Goal: Information Seeking & Learning: Learn about a topic

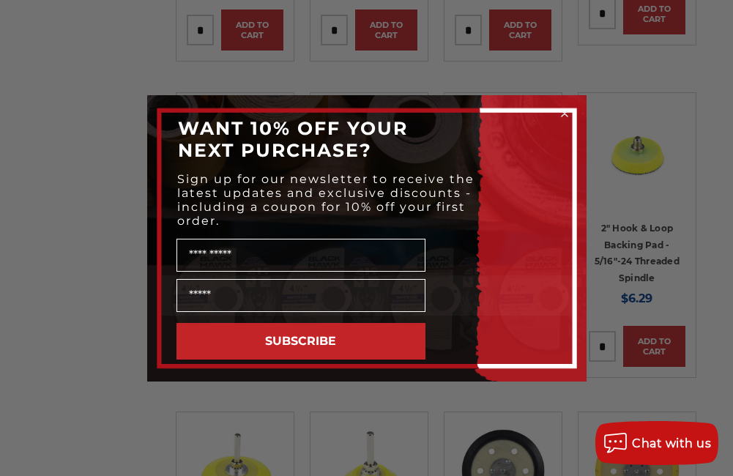
scroll to position [1684, 0]
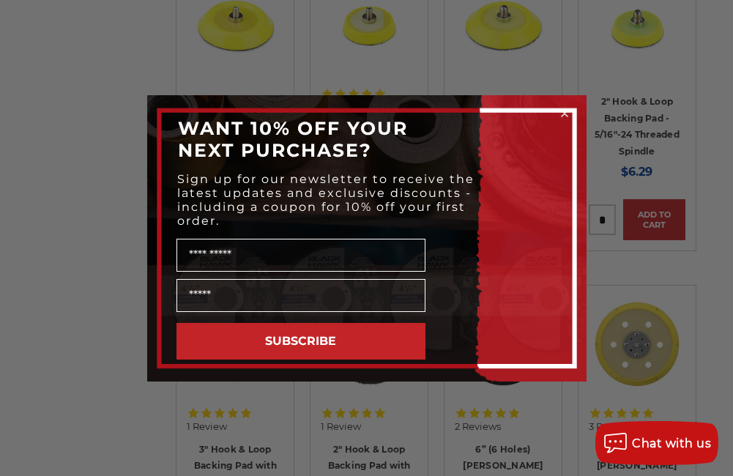
click at [563, 109] on circle "Close dialog" at bounding box center [564, 113] width 14 height 14
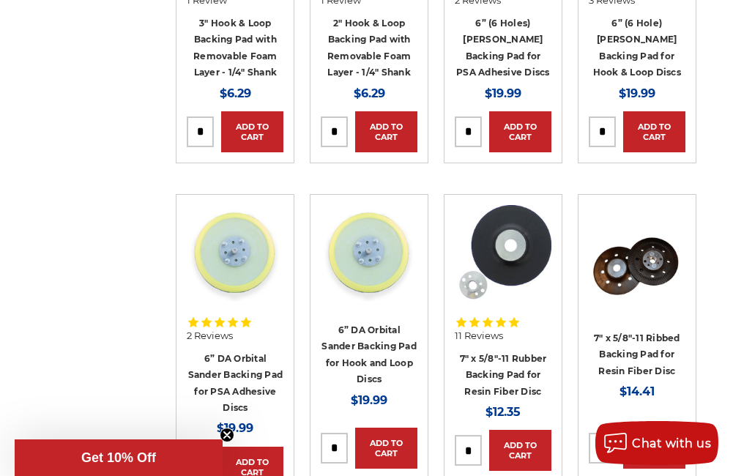
scroll to position [2343, 0]
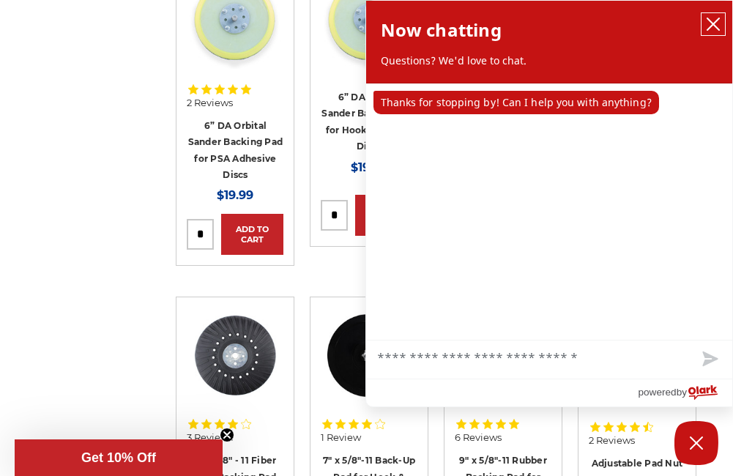
click at [718, 19] on icon "close chatbox" at bounding box center [713, 24] width 12 height 12
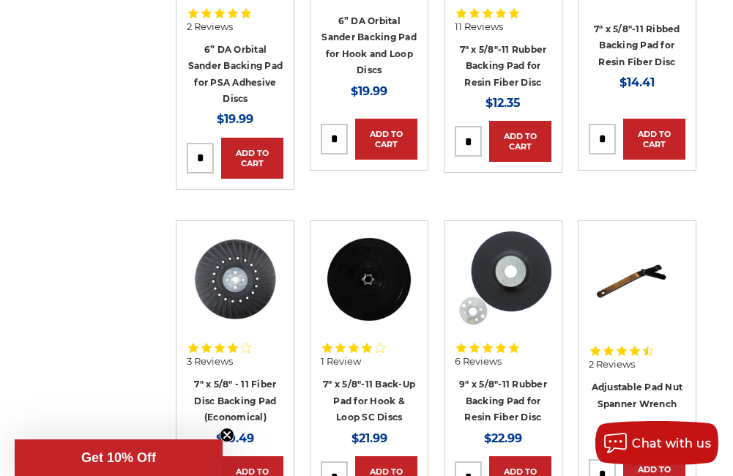
scroll to position [2489, 0]
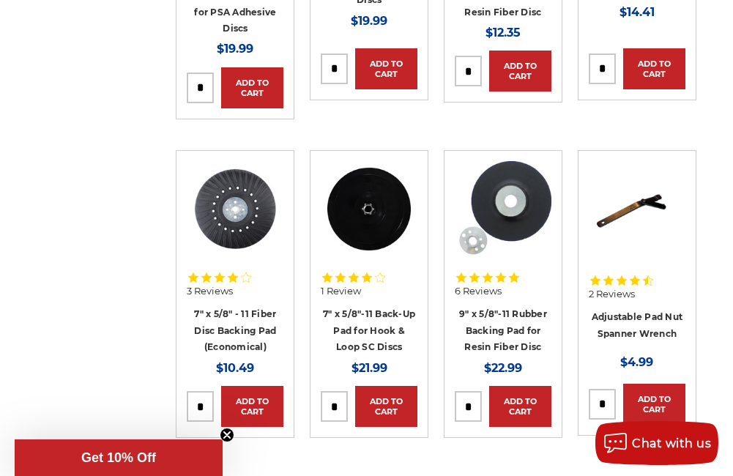
click at [361, 232] on img at bounding box center [369, 209] width 97 height 97
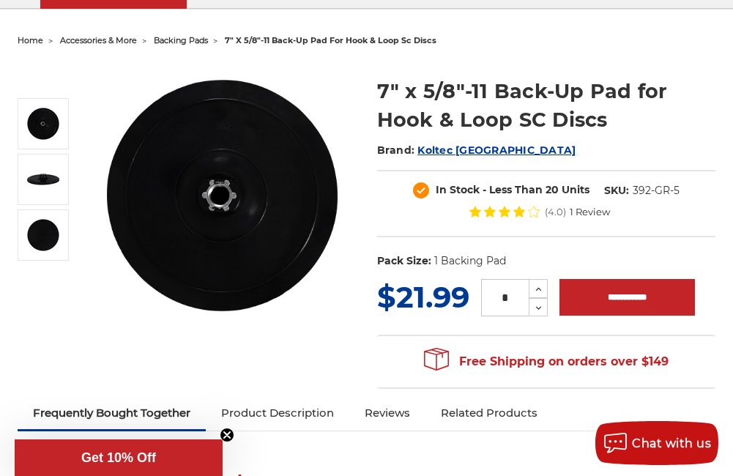
scroll to position [146, 0]
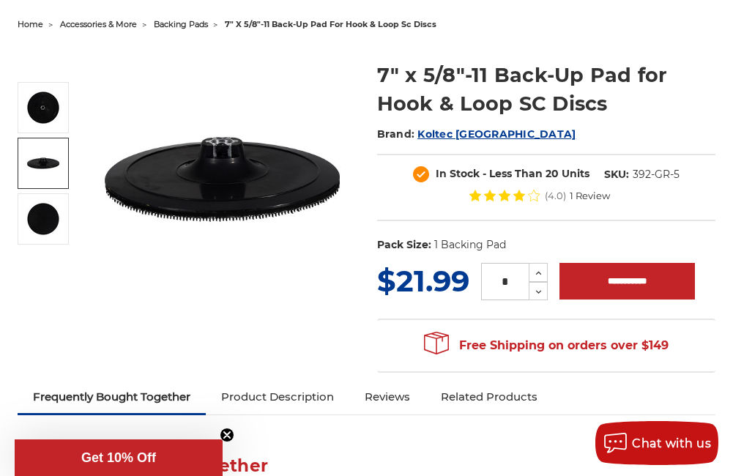
click at [34, 173] on img at bounding box center [43, 163] width 37 height 37
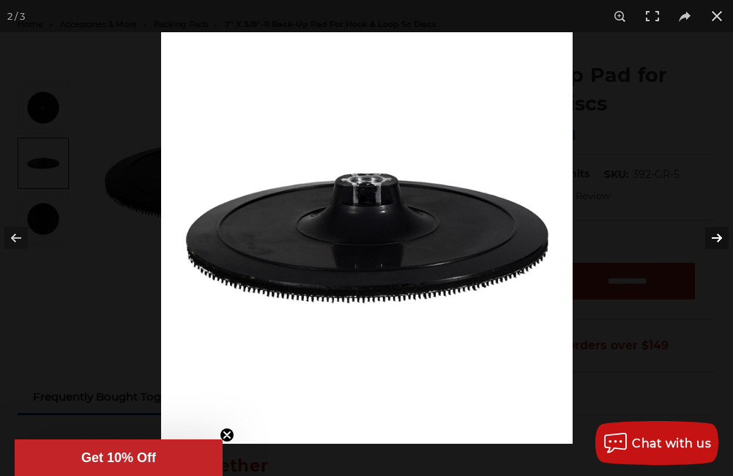
click at [711, 235] on button at bounding box center [707, 237] width 51 height 73
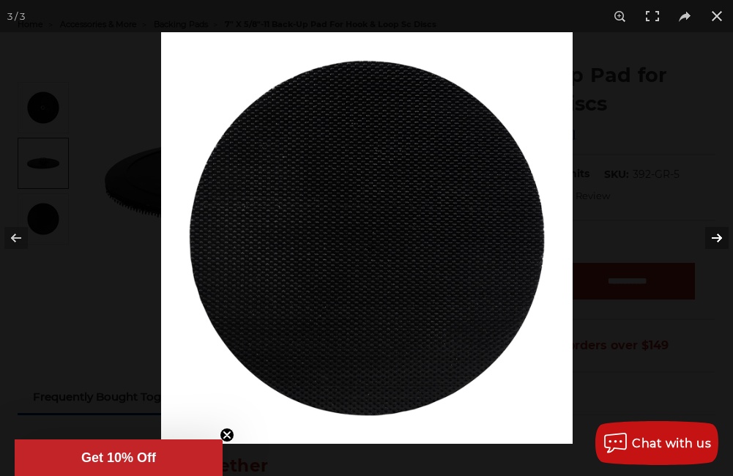
click at [707, 239] on button at bounding box center [707, 237] width 51 height 73
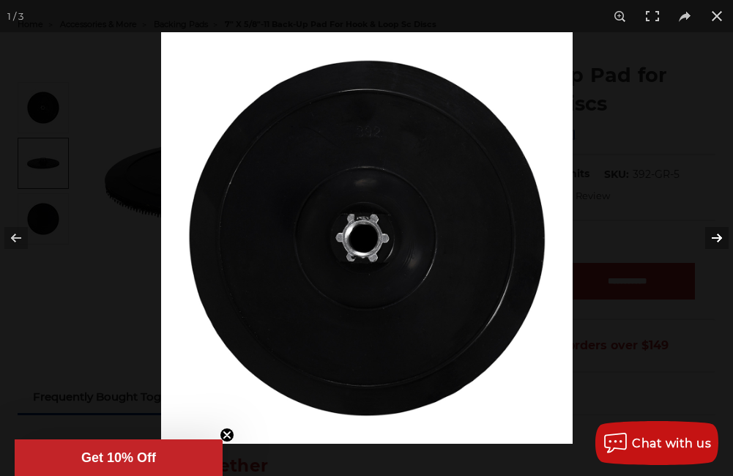
click at [707, 239] on button at bounding box center [707, 237] width 51 height 73
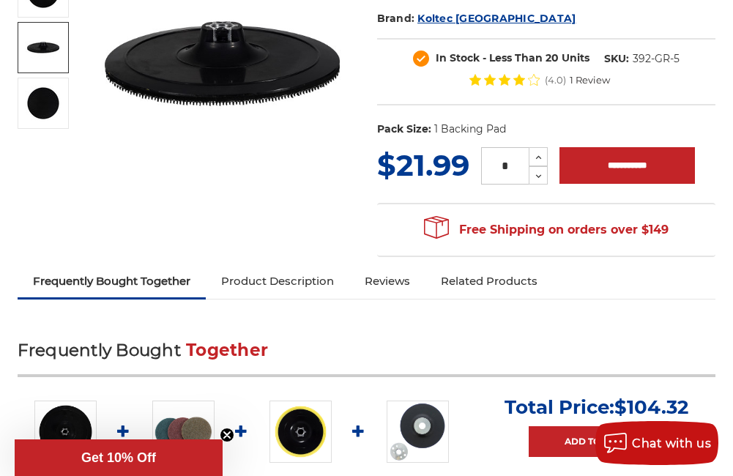
scroll to position [293, 0]
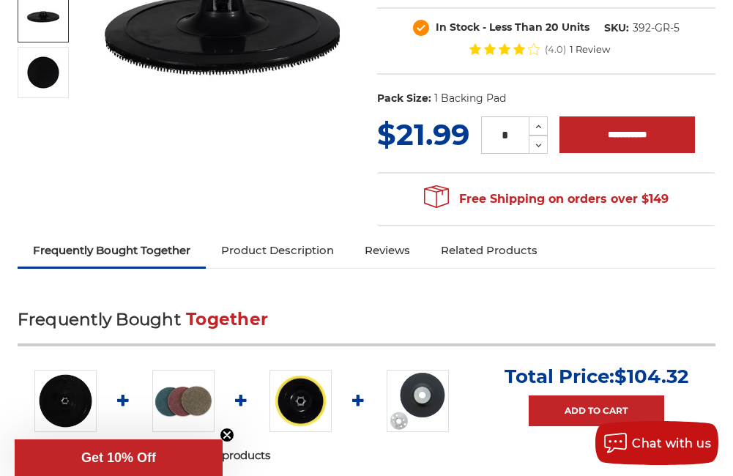
click at [258, 246] on link "Product Description" at bounding box center [278, 250] width 144 height 32
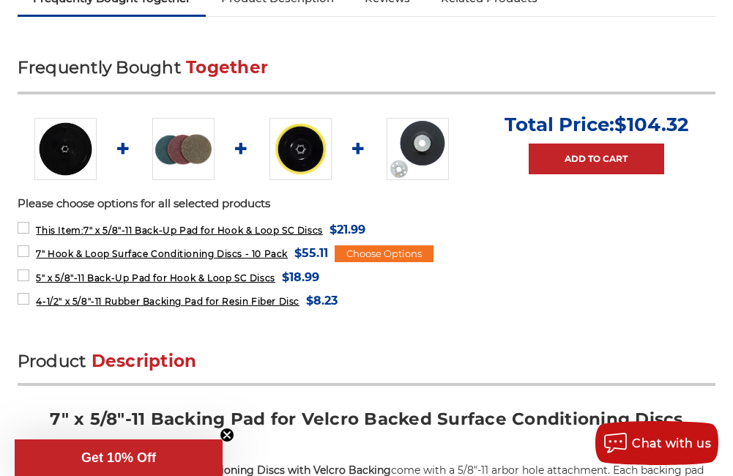
scroll to position [513, 0]
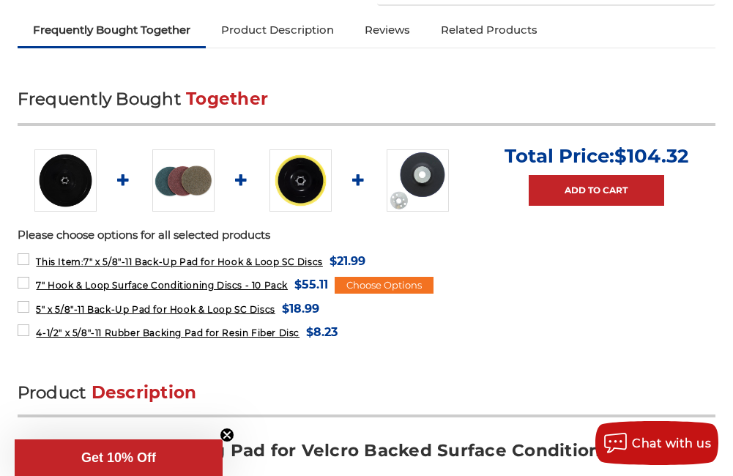
click at [188, 181] on img at bounding box center [183, 180] width 62 height 62
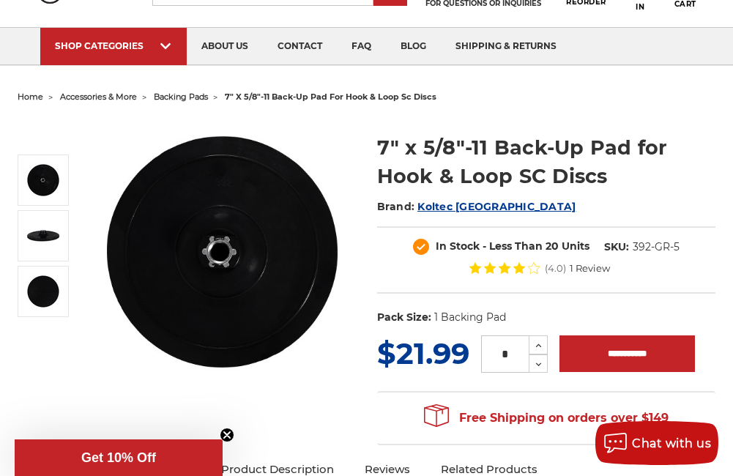
scroll to position [34, 0]
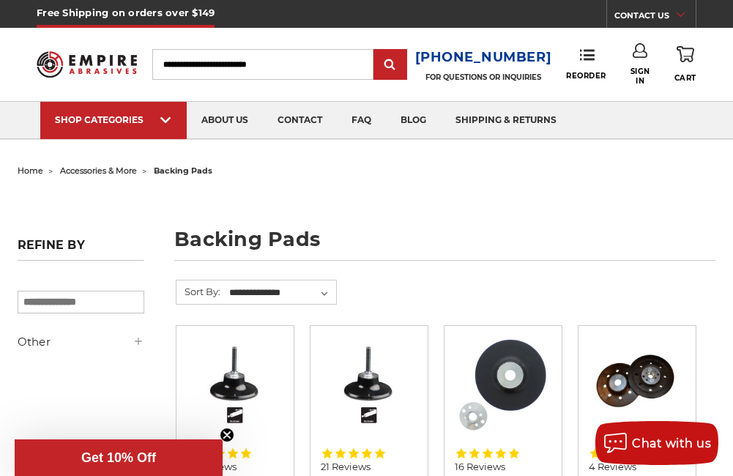
click at [226, 63] on input "Search" at bounding box center [262, 64] width 221 height 31
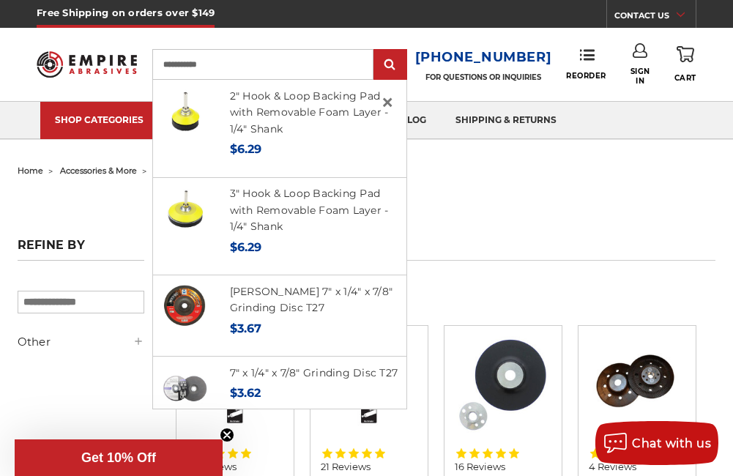
click at [218, 62] on input "**********" at bounding box center [262, 64] width 221 height 31
type input "**********"
click at [376, 51] on input "submit" at bounding box center [390, 65] width 29 height 29
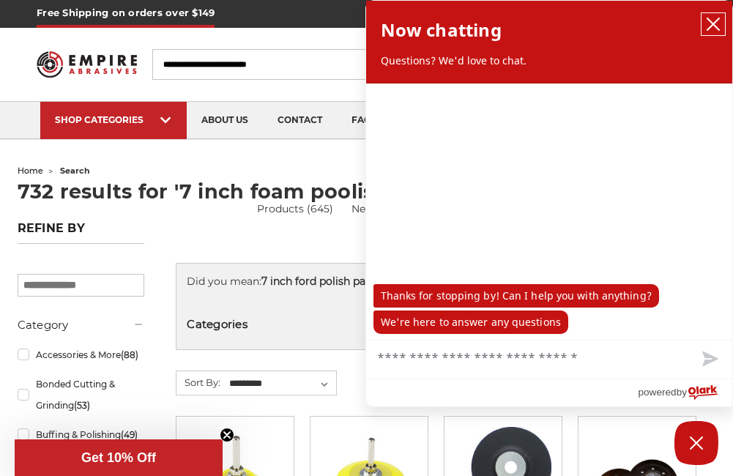
click at [711, 21] on icon "close chatbox" at bounding box center [713, 24] width 12 height 12
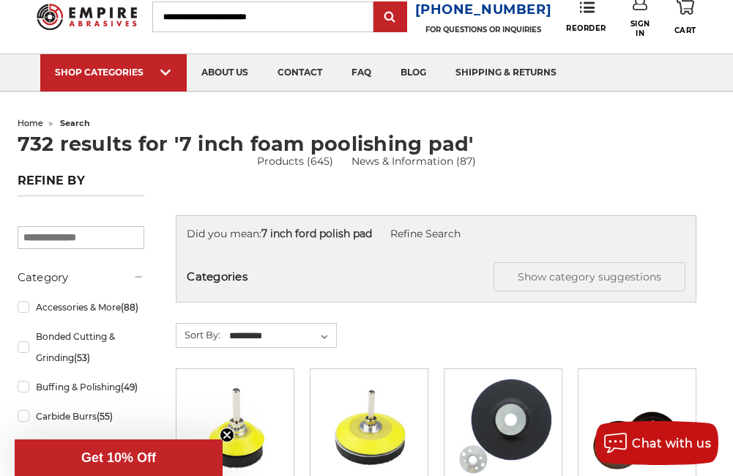
scroll to position [73, 0]
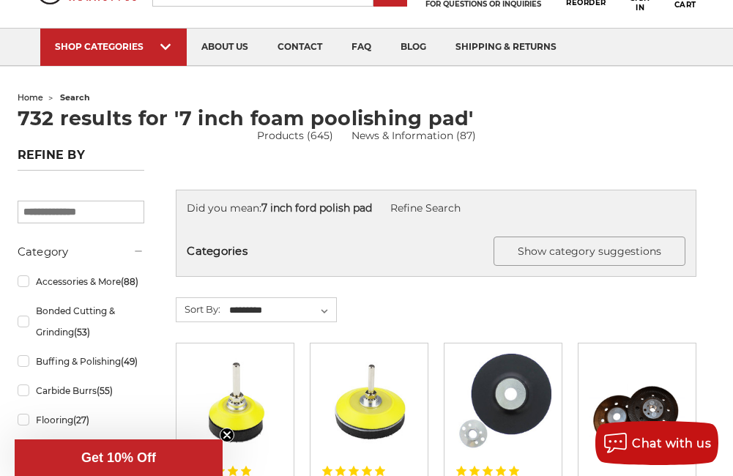
click at [559, 241] on button "Show category suggestions" at bounding box center [589, 250] width 192 height 29
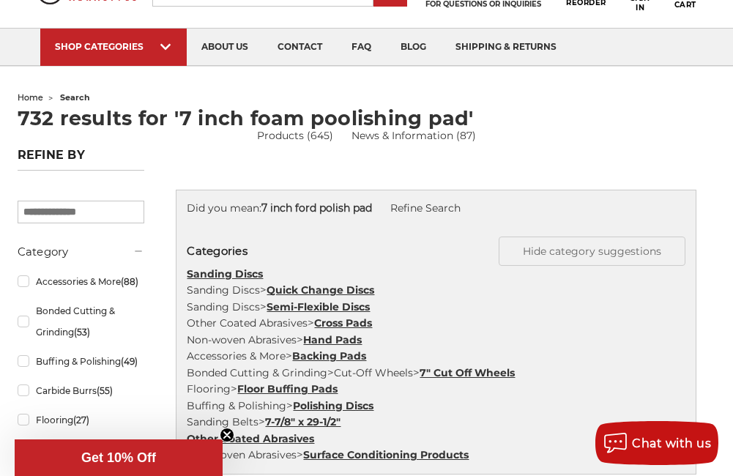
click at [321, 285] on link "Quick Change Discs" at bounding box center [321, 289] width 108 height 13
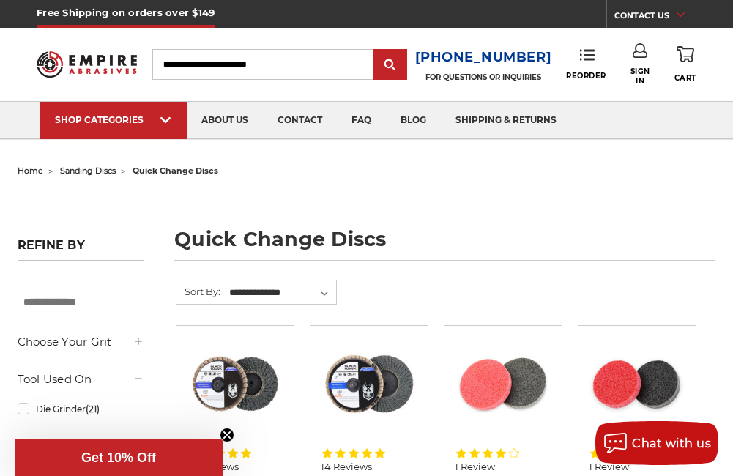
click at [211, 66] on input "Search" at bounding box center [262, 64] width 221 height 31
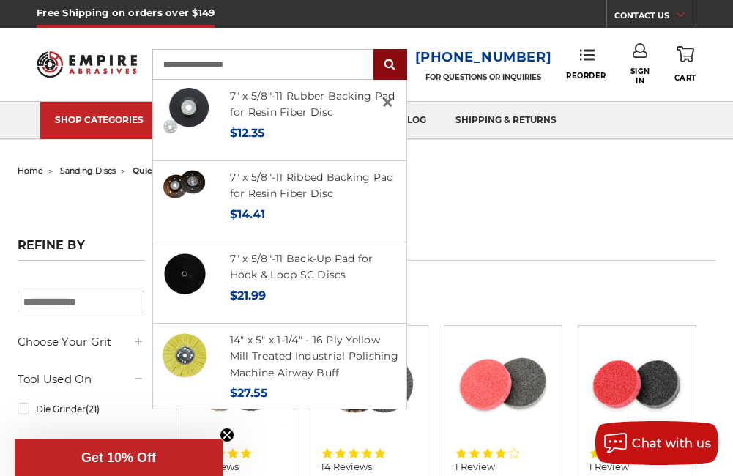
type input "**********"
click at [397, 59] on input "submit" at bounding box center [390, 65] width 29 height 29
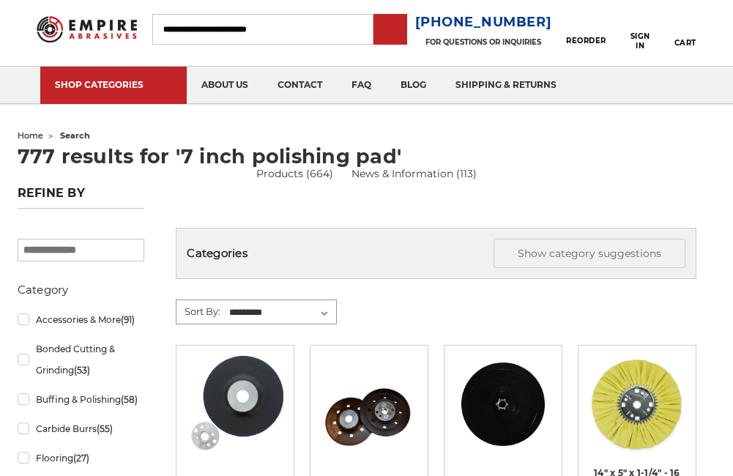
scroll to position [220, 0]
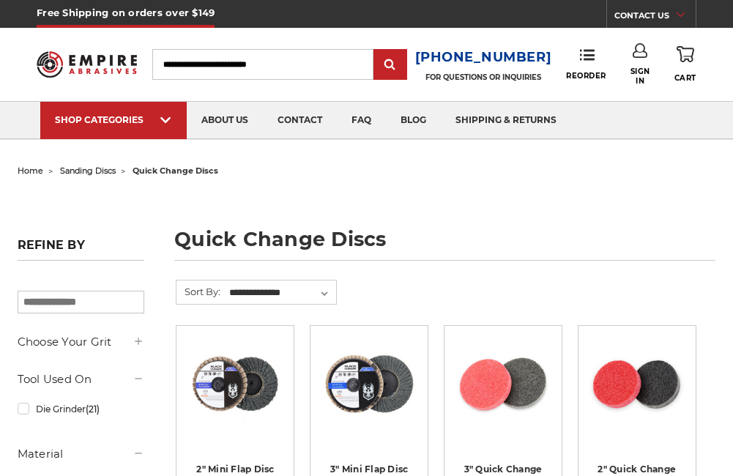
click at [217, 63] on input "Search" at bounding box center [262, 64] width 221 height 31
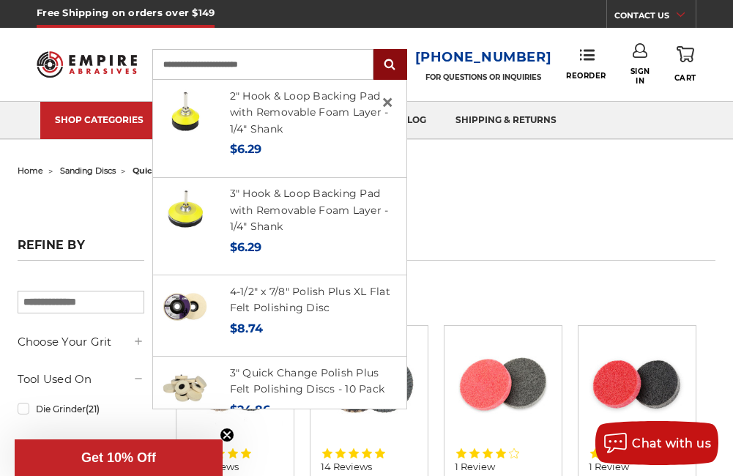
type input "**********"
click at [401, 69] on input "submit" at bounding box center [390, 65] width 29 height 29
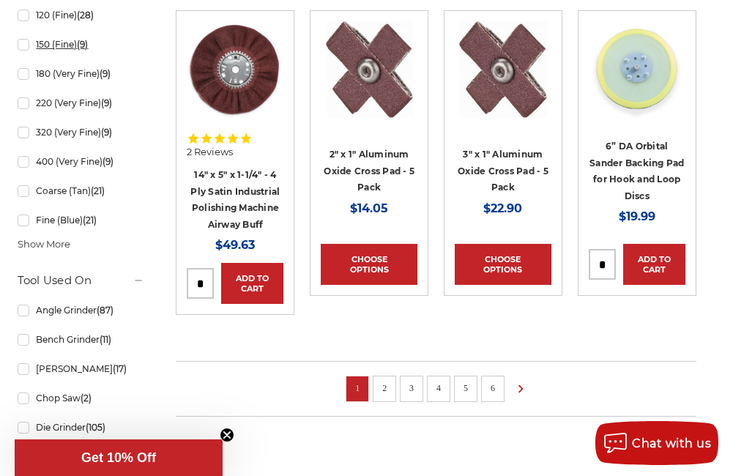
scroll to position [1098, 0]
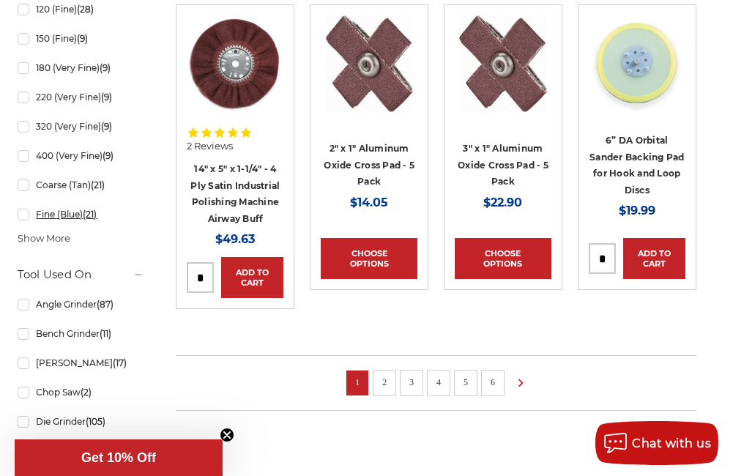
click at [44, 215] on link "Fine (Blue) (21)" at bounding box center [81, 214] width 127 height 26
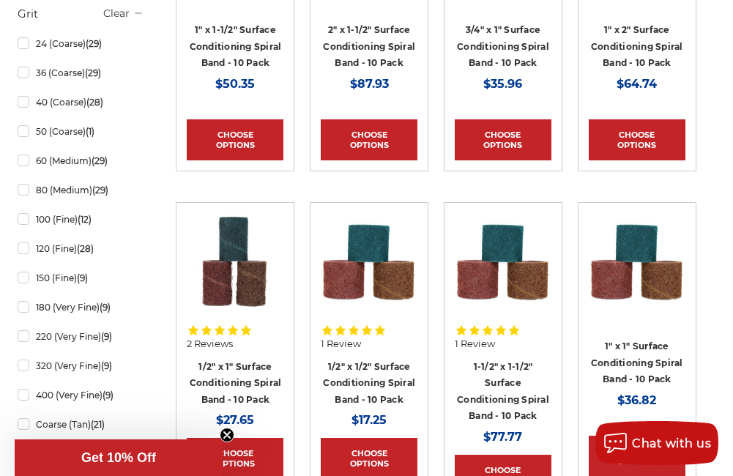
scroll to position [366, 0]
